Goal: Find specific page/section: Find specific page/section

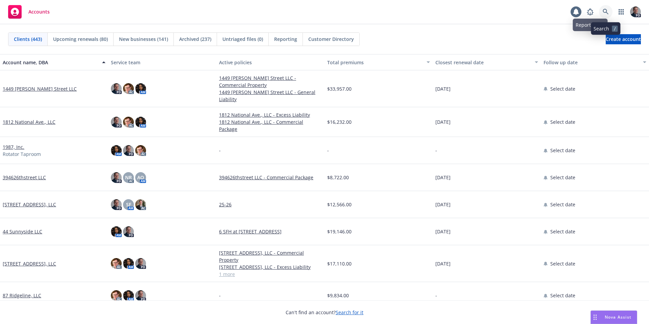
click at [605, 10] on icon at bounding box center [606, 12] width 6 height 6
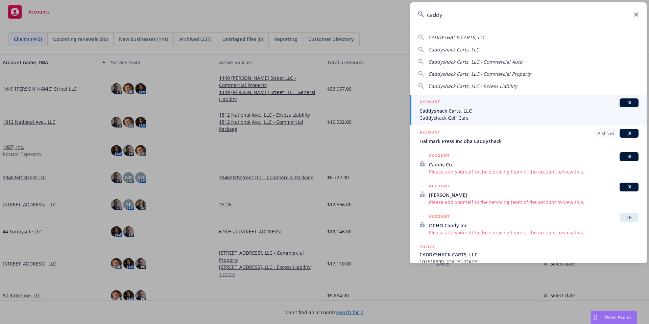
type input "caddy"
click at [470, 115] on span "Caddyshack Golf Cars" at bounding box center [529, 117] width 219 height 7
